Goal: Task Accomplishment & Management: Use online tool/utility

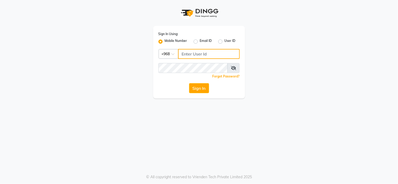
click at [186, 53] on input "Username" at bounding box center [209, 54] width 62 height 10
type input "94759512"
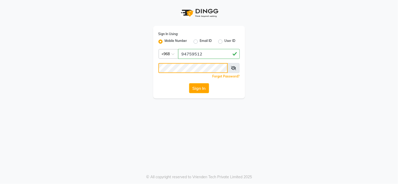
click at [189, 83] on button "Sign In" at bounding box center [199, 88] width 20 height 10
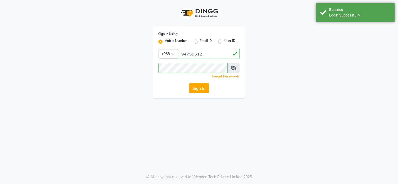
select select "service"
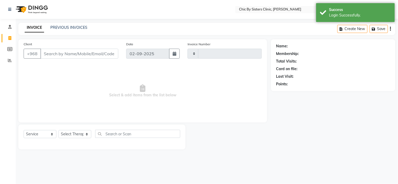
type input "2030"
select select "en"
select select "6348"
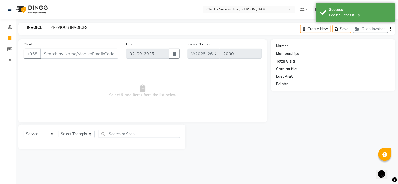
click at [79, 29] on link "PREVIOUS INVOICES" at bounding box center [68, 27] width 37 height 5
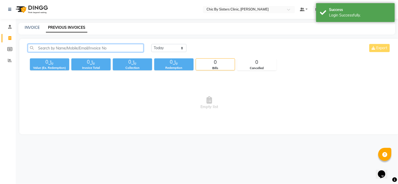
click at [69, 47] on input "text" at bounding box center [86, 48] width 116 height 8
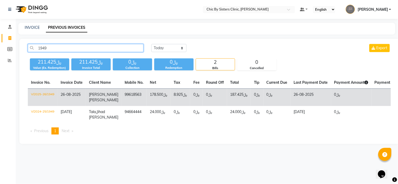
type input "1949"
click at [48, 93] on td "V/2025-26/1949" at bounding box center [43, 98] width 30 height 18
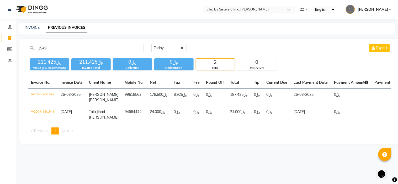
click at [321, 37] on main "INVOICE PREVIOUS INVOICES 1949 Today Yesterday Custom Range Export ﷼211.425 Val…" at bounding box center [207, 87] width 382 height 129
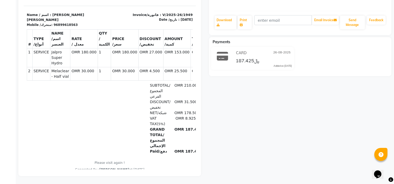
scroll to position [8, 0]
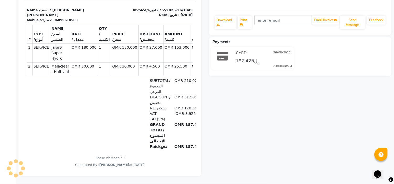
drag, startPoint x: 187, startPoint y: 139, endPoint x: 218, endPoint y: 126, distance: 34.4
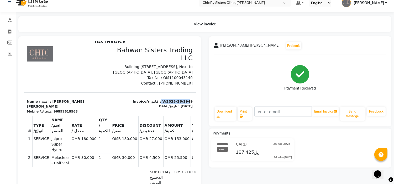
scroll to position [8, 3]
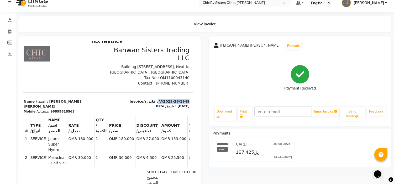
drag, startPoint x: 156, startPoint y: 97, endPoint x: 184, endPoint y: 95, distance: 27.3
click at [184, 95] on html "TAX INVOICE Bahwan Sisters Trading LLC [STREET_ADDRESS], Next to [GEOGRAPHIC_DA…" at bounding box center [106, 149] width 172 height 224
copy p "V/2025-26/1949"
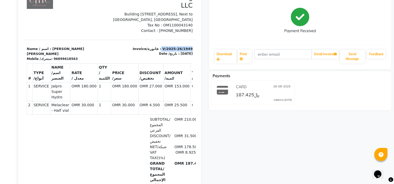
scroll to position [60, 0]
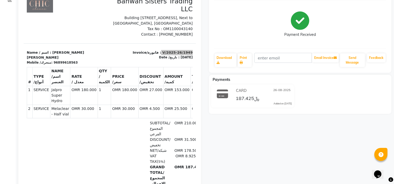
click at [255, 143] on div "[PERSON_NAME] [PERSON_NAME] Prebook Payment Received Download Print Email Invoi…" at bounding box center [300, 99] width 190 height 232
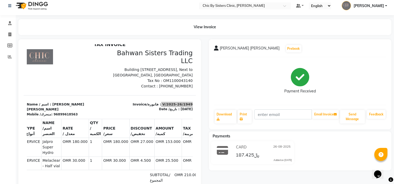
scroll to position [0, 0]
